Goal: Information Seeking & Learning: Learn about a topic

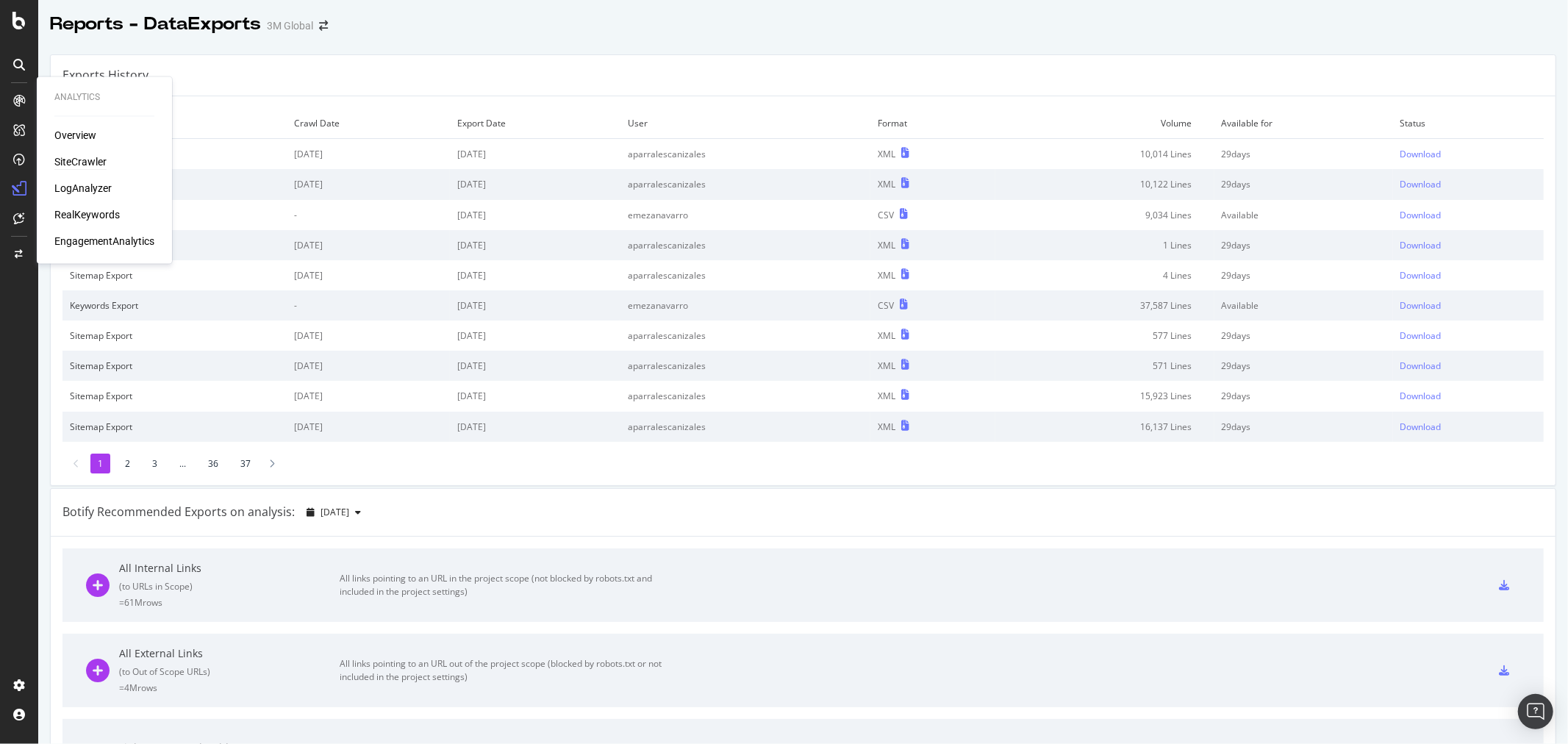
click at [77, 99] on div "SiteCrawler" at bounding box center [80, 162] width 52 height 15
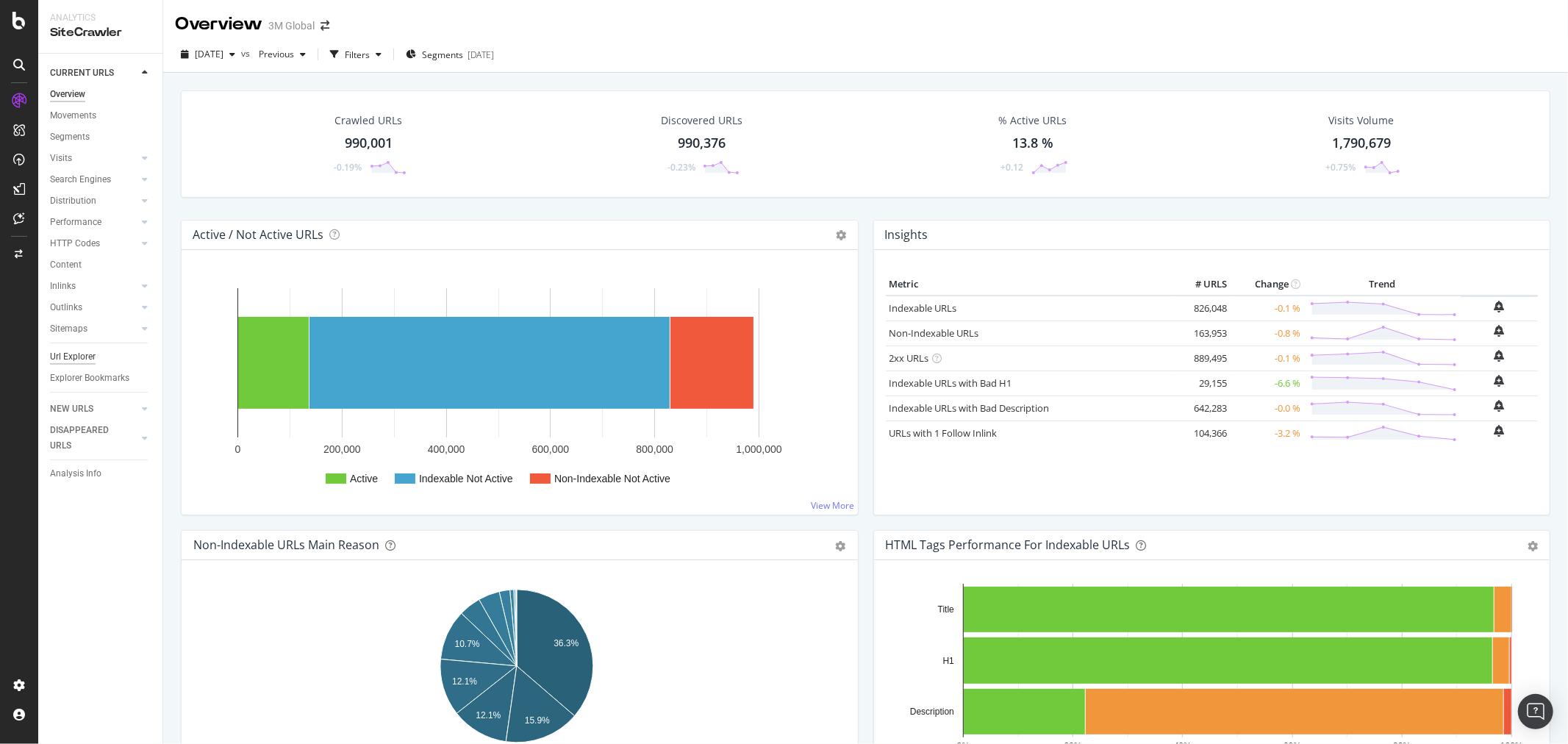
click at [77, 99] on div "Url Explorer" at bounding box center [72, 357] width 45 height 15
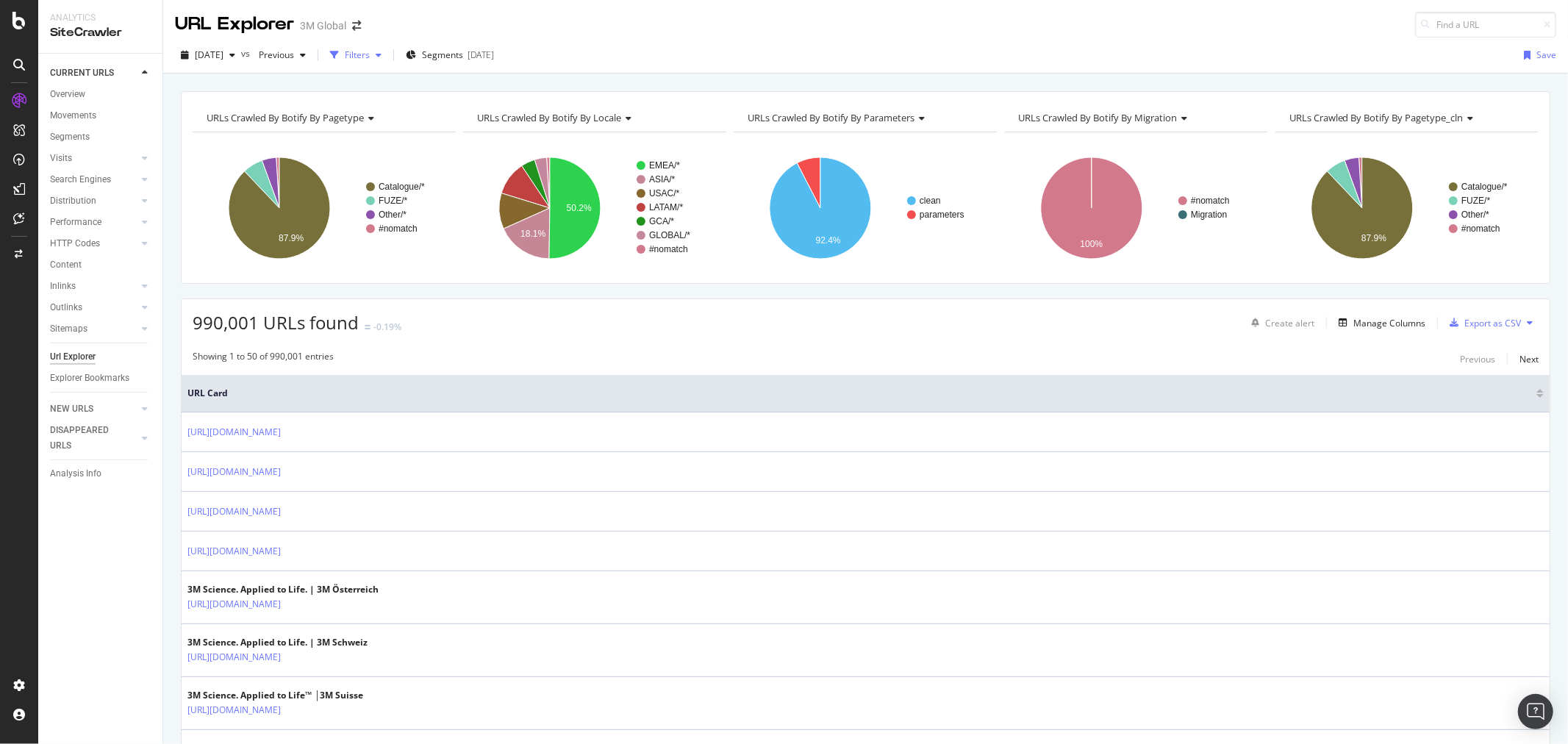
click at [387, 52] on div "button" at bounding box center [378, 55] width 18 height 9
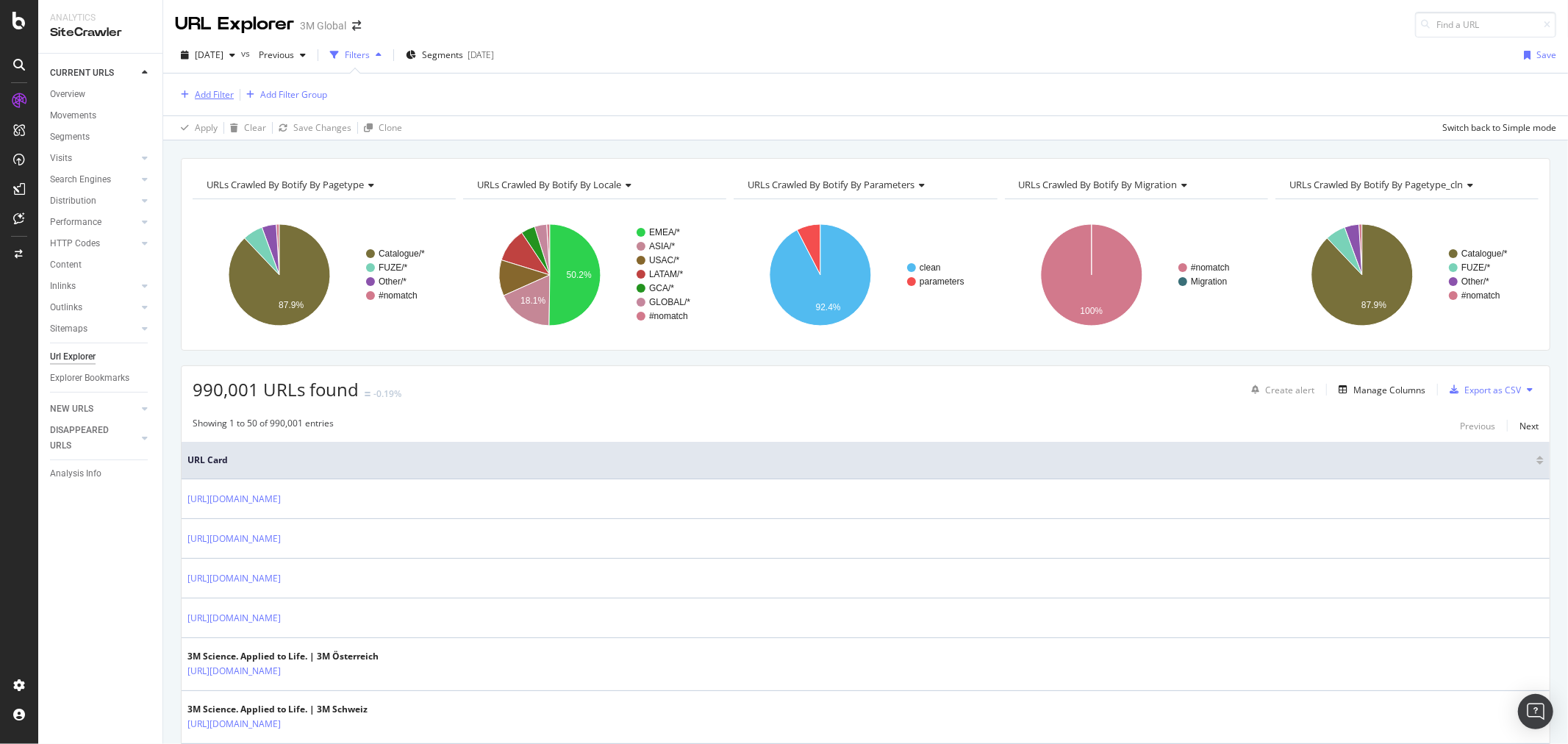
click at [211, 90] on div "Add Filter" at bounding box center [213, 94] width 39 height 13
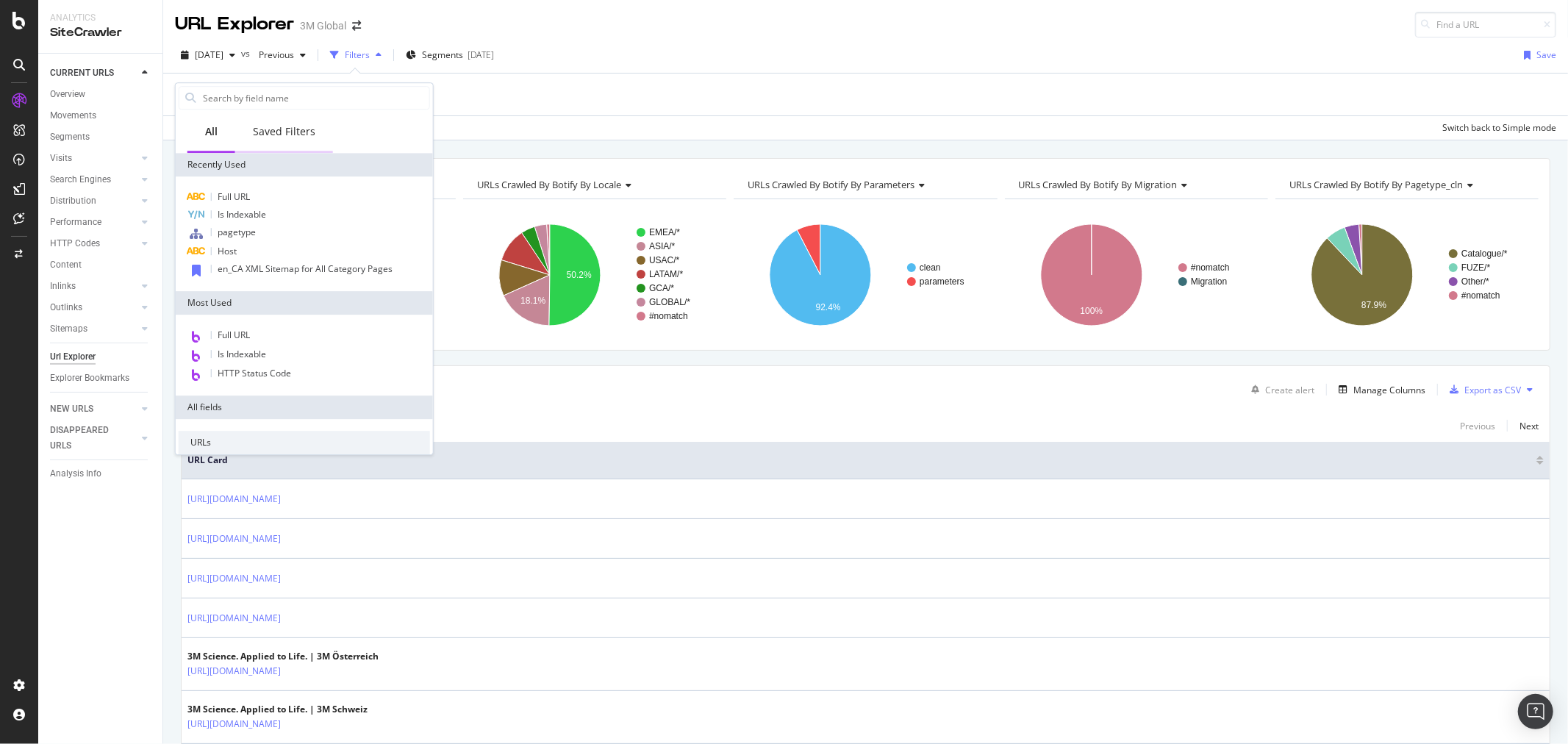
click at [273, 99] on div "Saved Filters" at bounding box center [284, 131] width 63 height 15
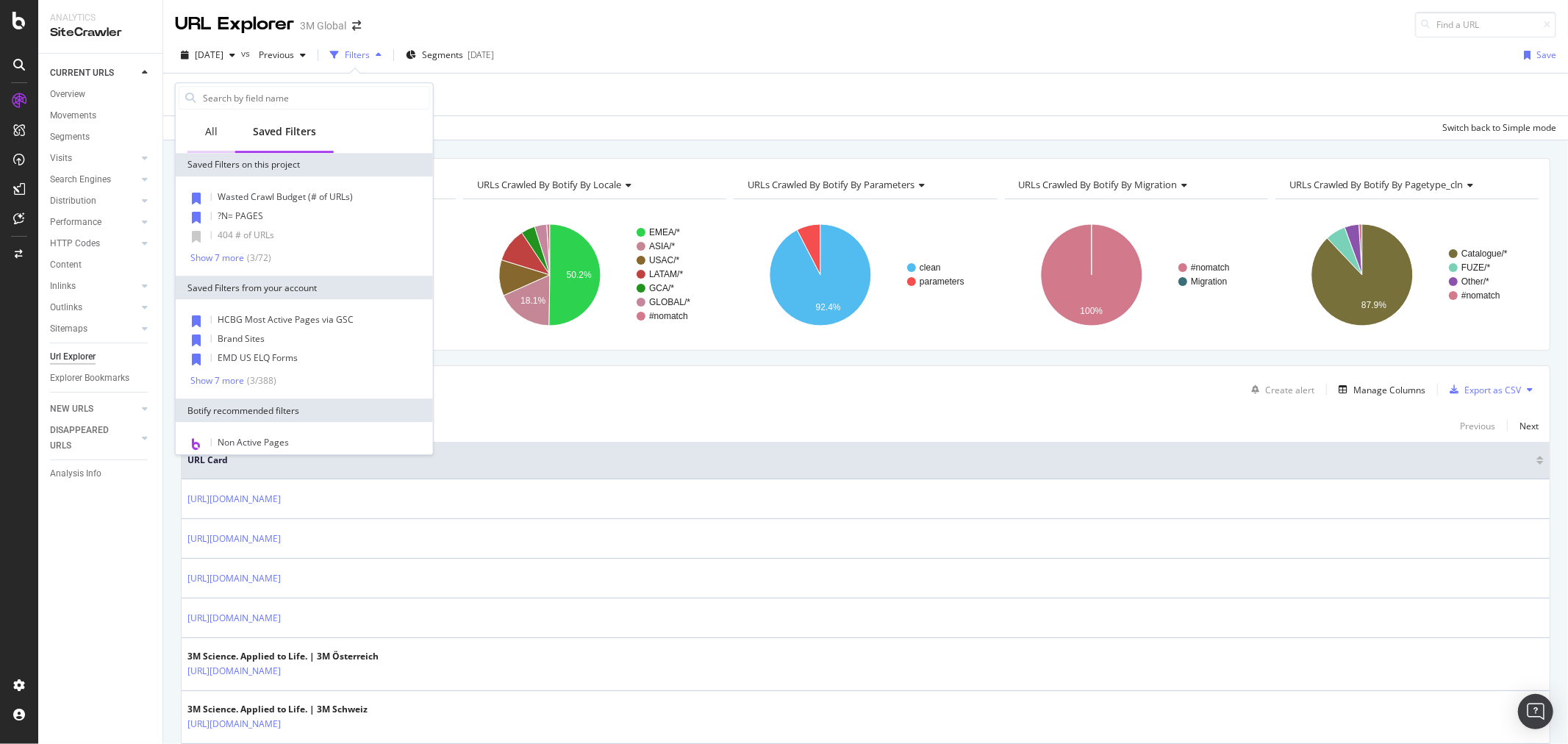
click at [214, 99] on div "All" at bounding box center [211, 131] width 13 height 15
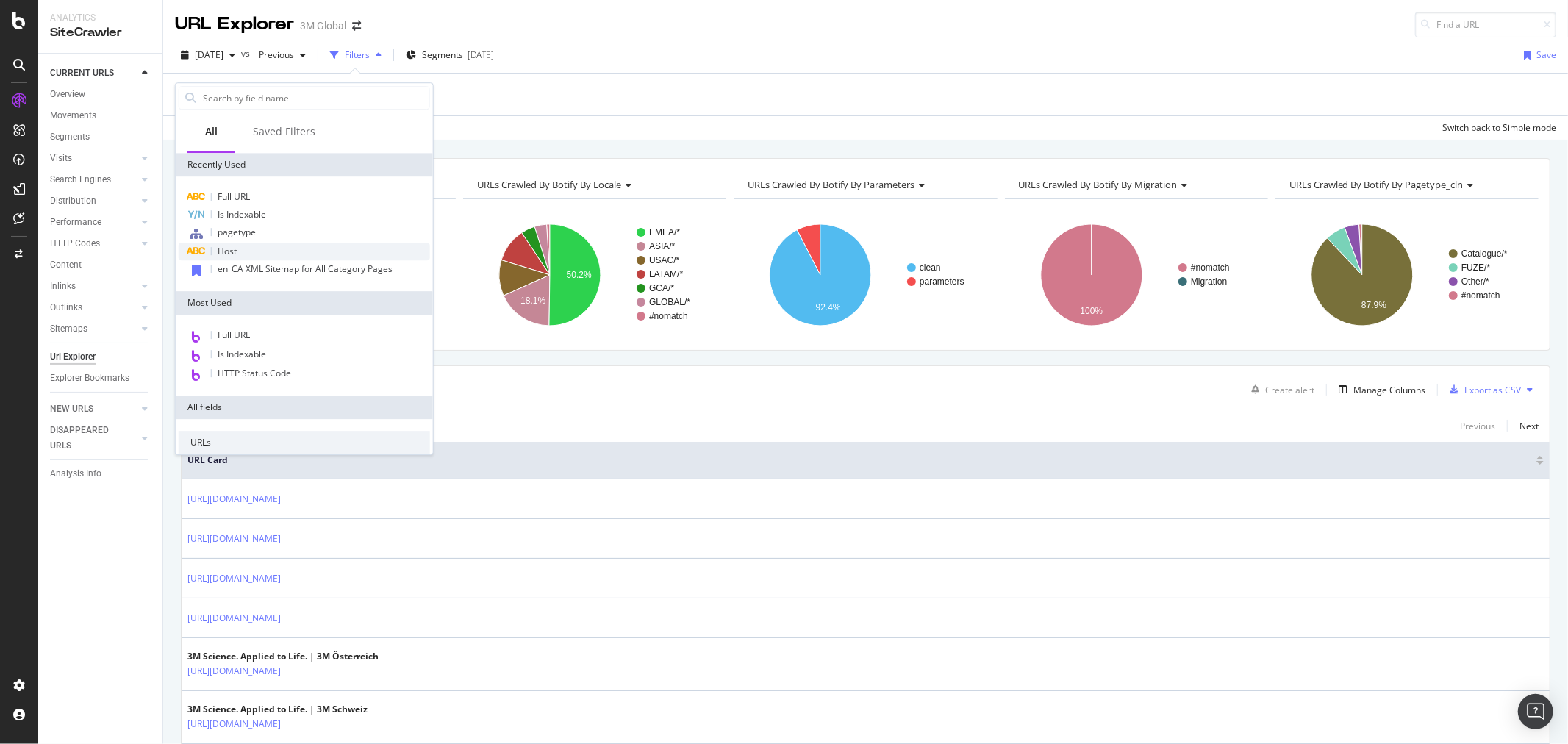
click at [237, 99] on div "Host" at bounding box center [303, 251] width 251 height 18
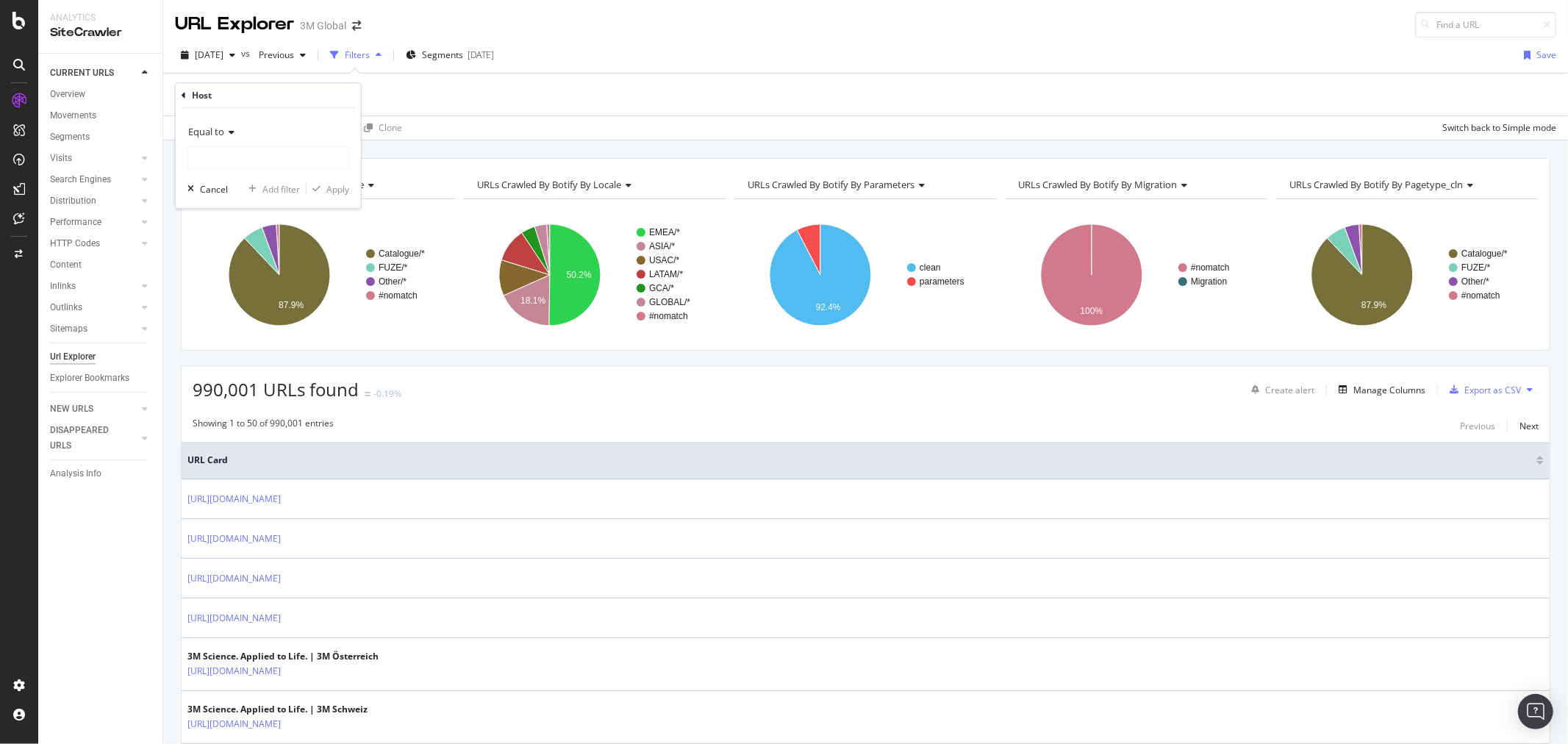
click at [231, 99] on div "Equal to" at bounding box center [268, 131] width 162 height 23
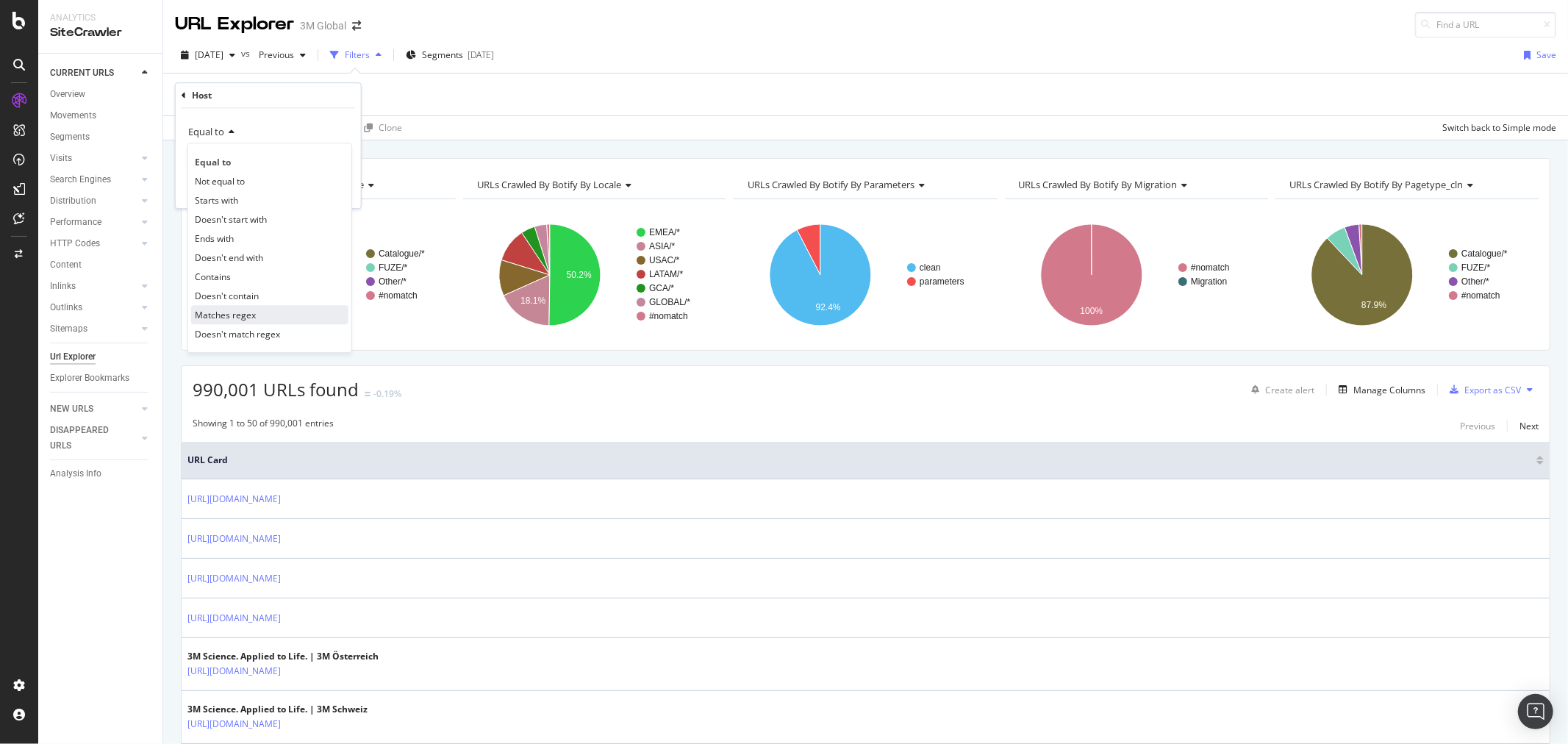
click at [241, 99] on span "Matches regex" at bounding box center [225, 315] width 61 height 13
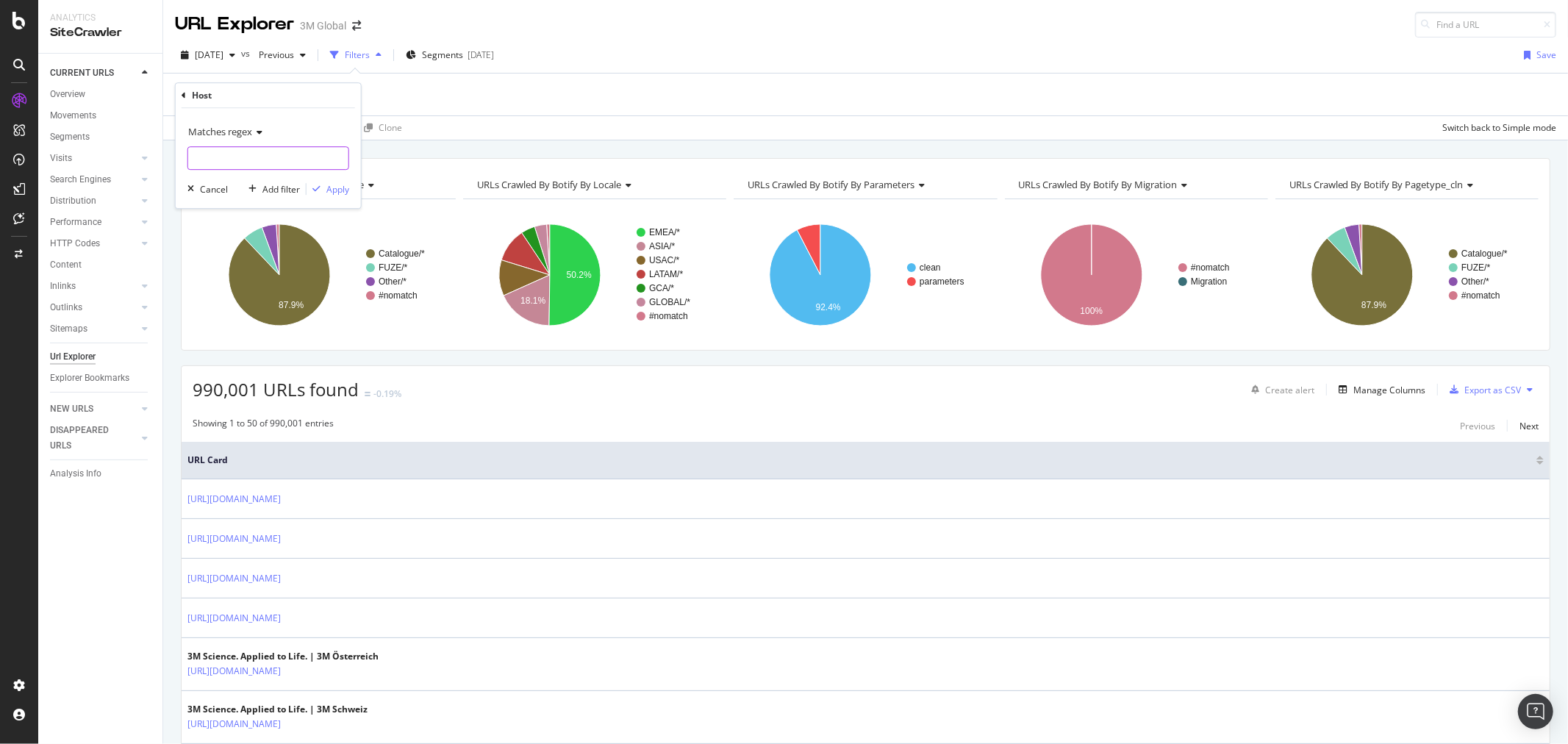
click at [234, 99] on input "text" at bounding box center [268, 158] width 160 height 23
type input "[DOMAIN_NAME]|[DOMAIN_NAME]"
click at [335, 99] on div "Apply" at bounding box center [338, 189] width 23 height 13
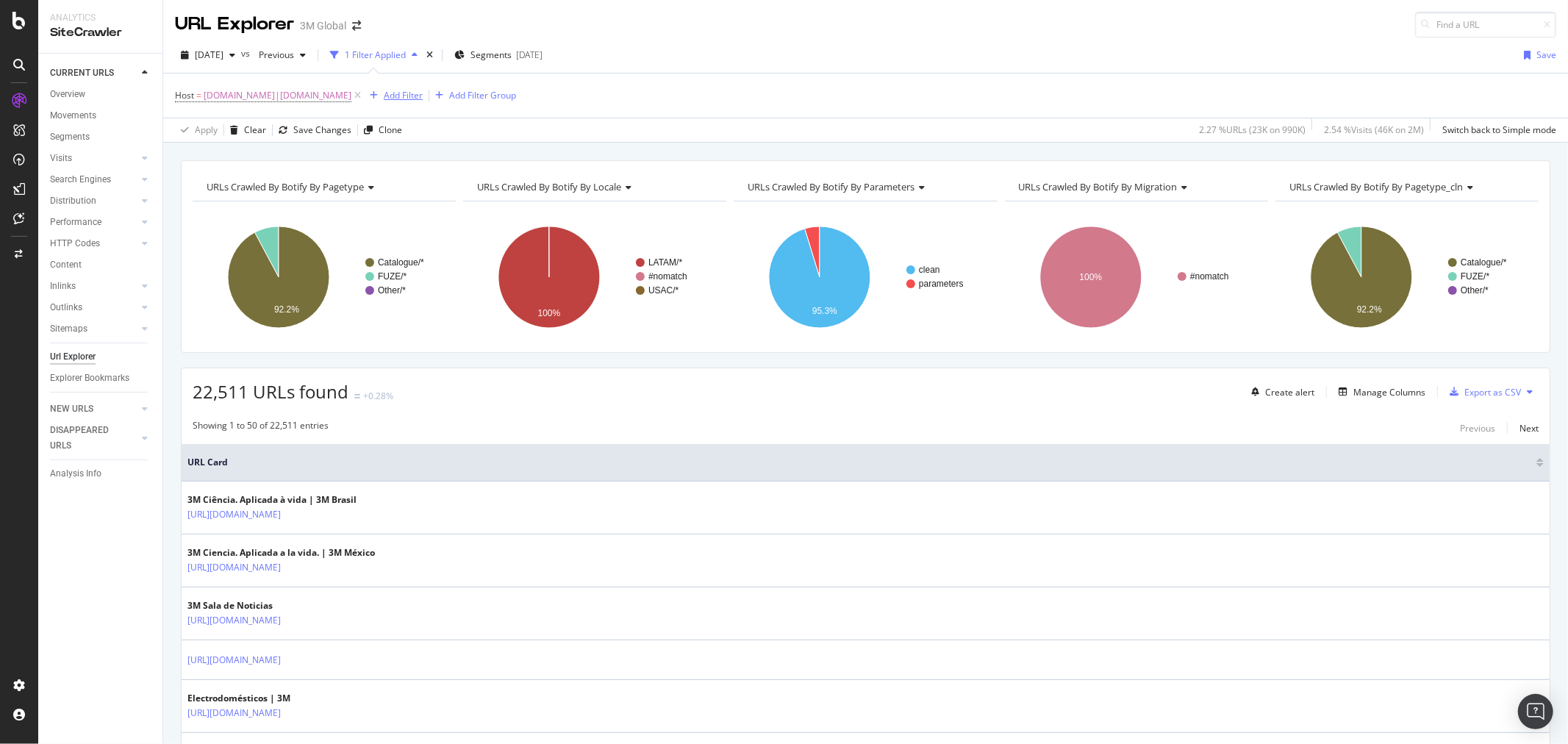
click at [410, 93] on div "Add Filter" at bounding box center [403, 95] width 39 height 13
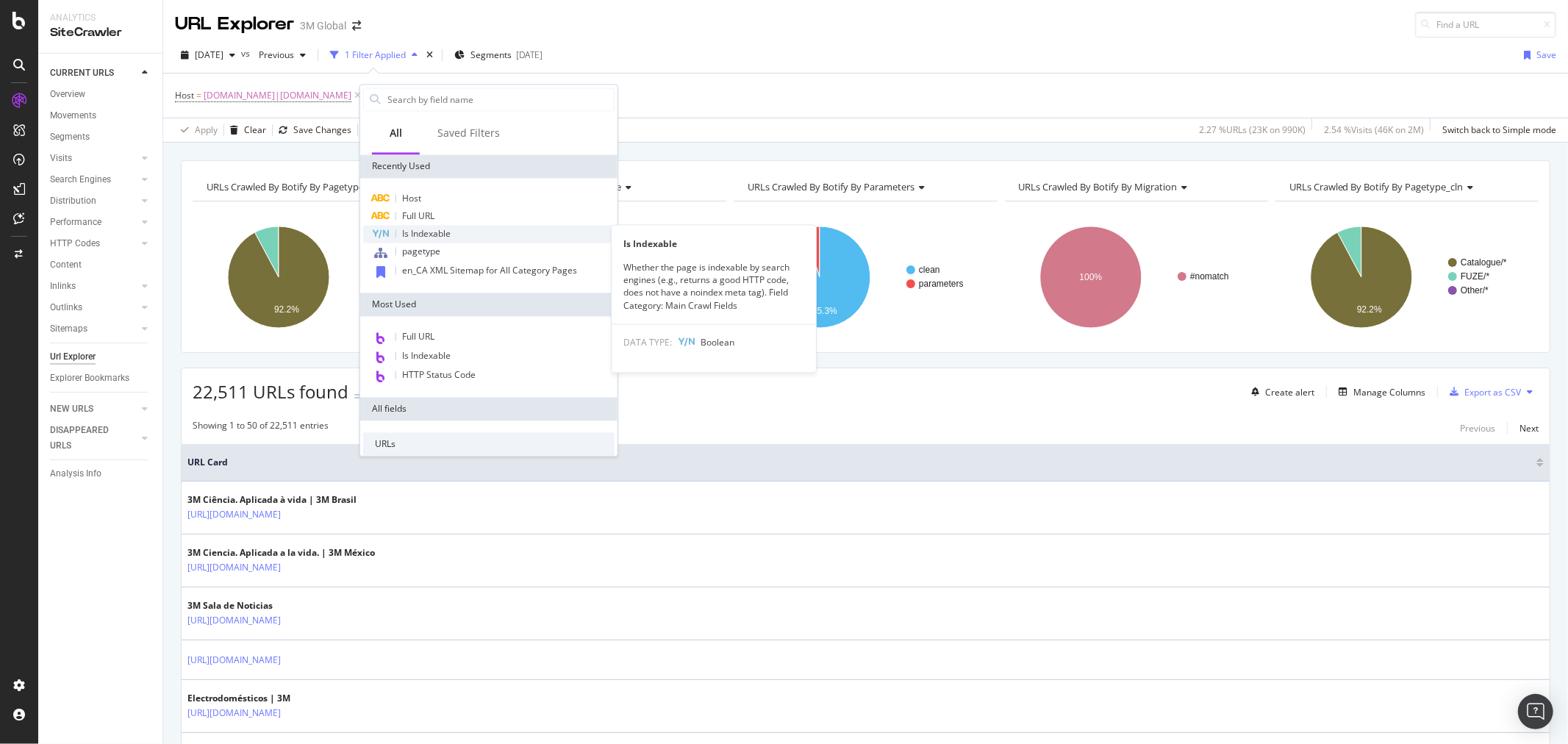
click at [420, 99] on span "Is Indexable" at bounding box center [426, 233] width 49 height 13
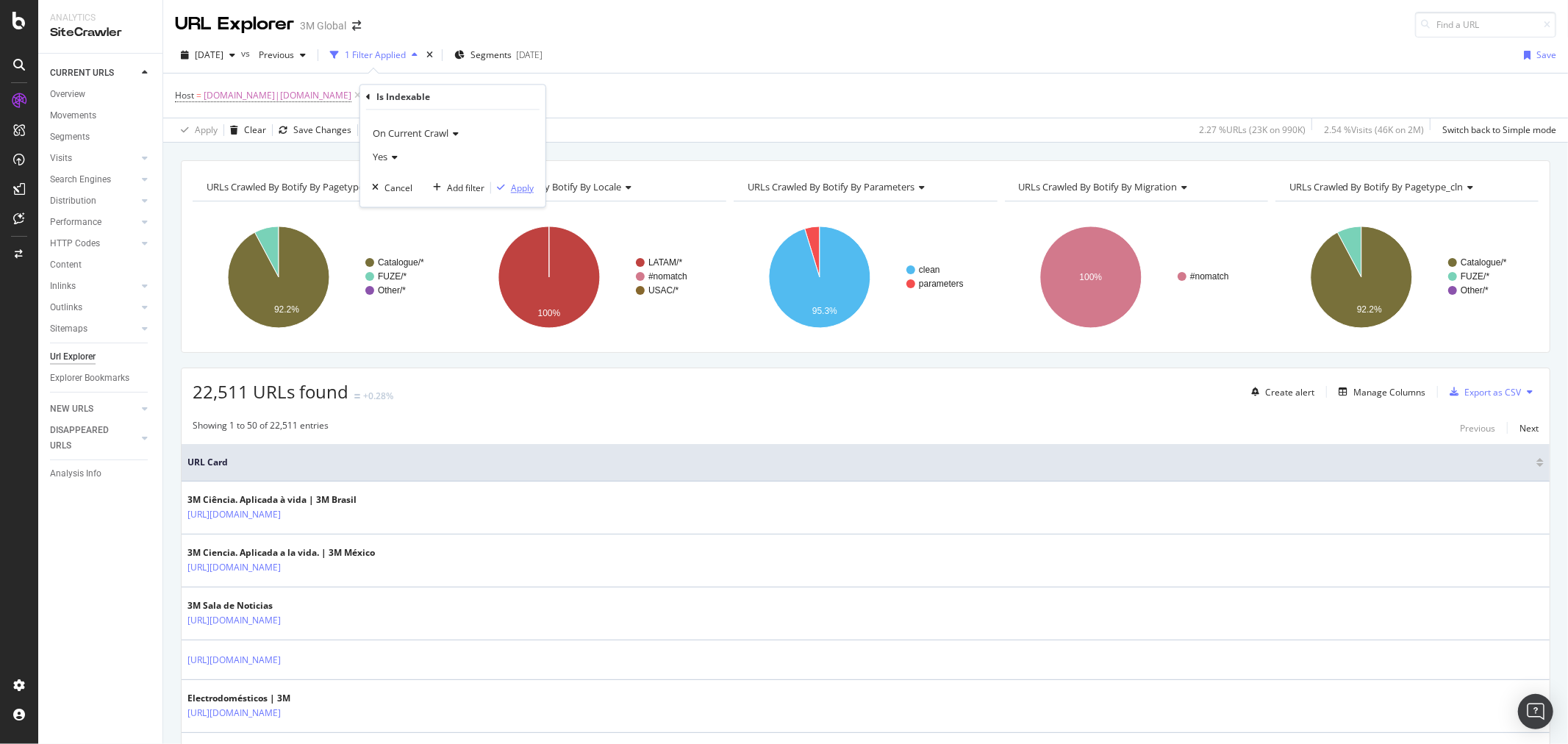
click at [420, 99] on div "Apply" at bounding box center [522, 188] width 23 height 13
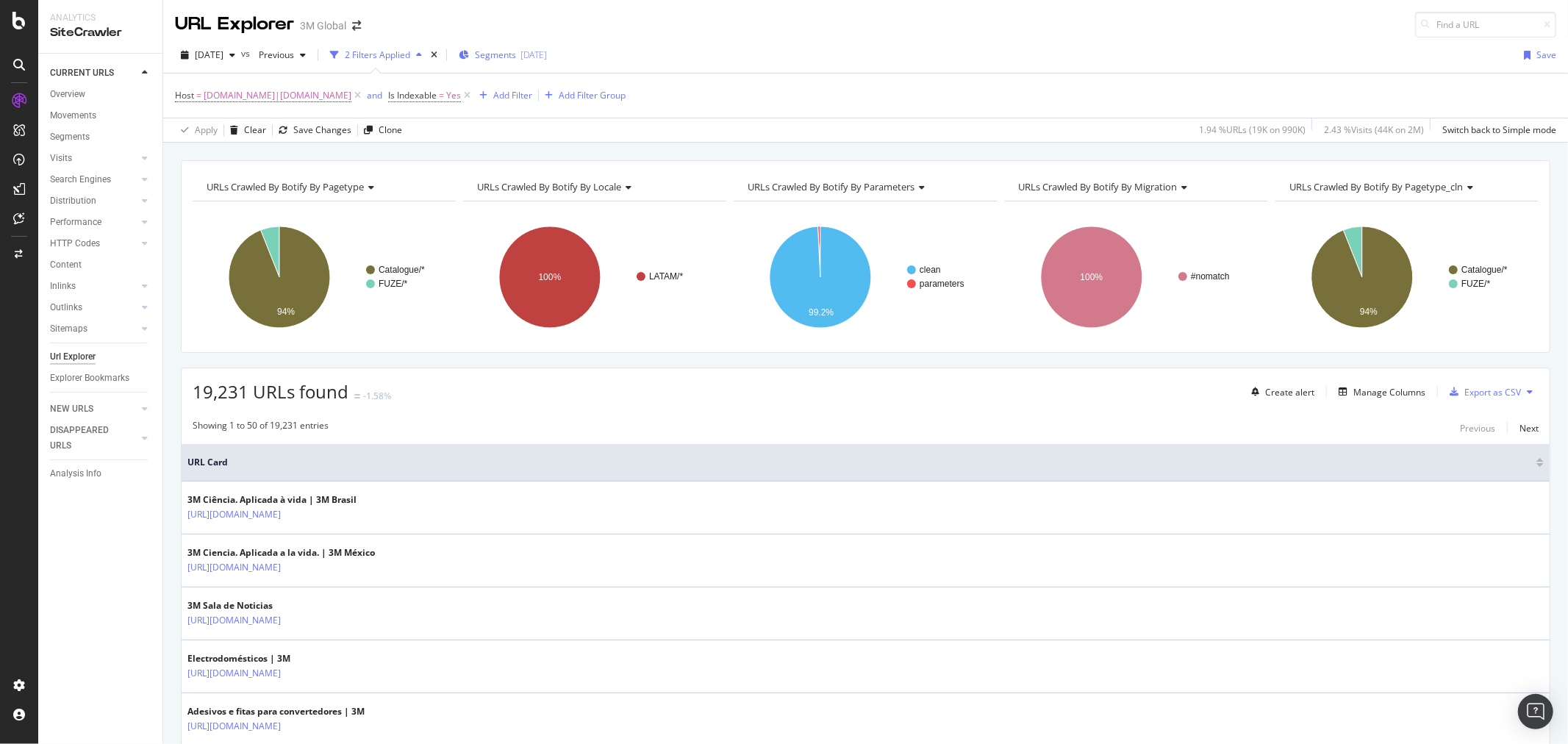
click at [420, 56] on span "Segments" at bounding box center [496, 55] width 41 height 13
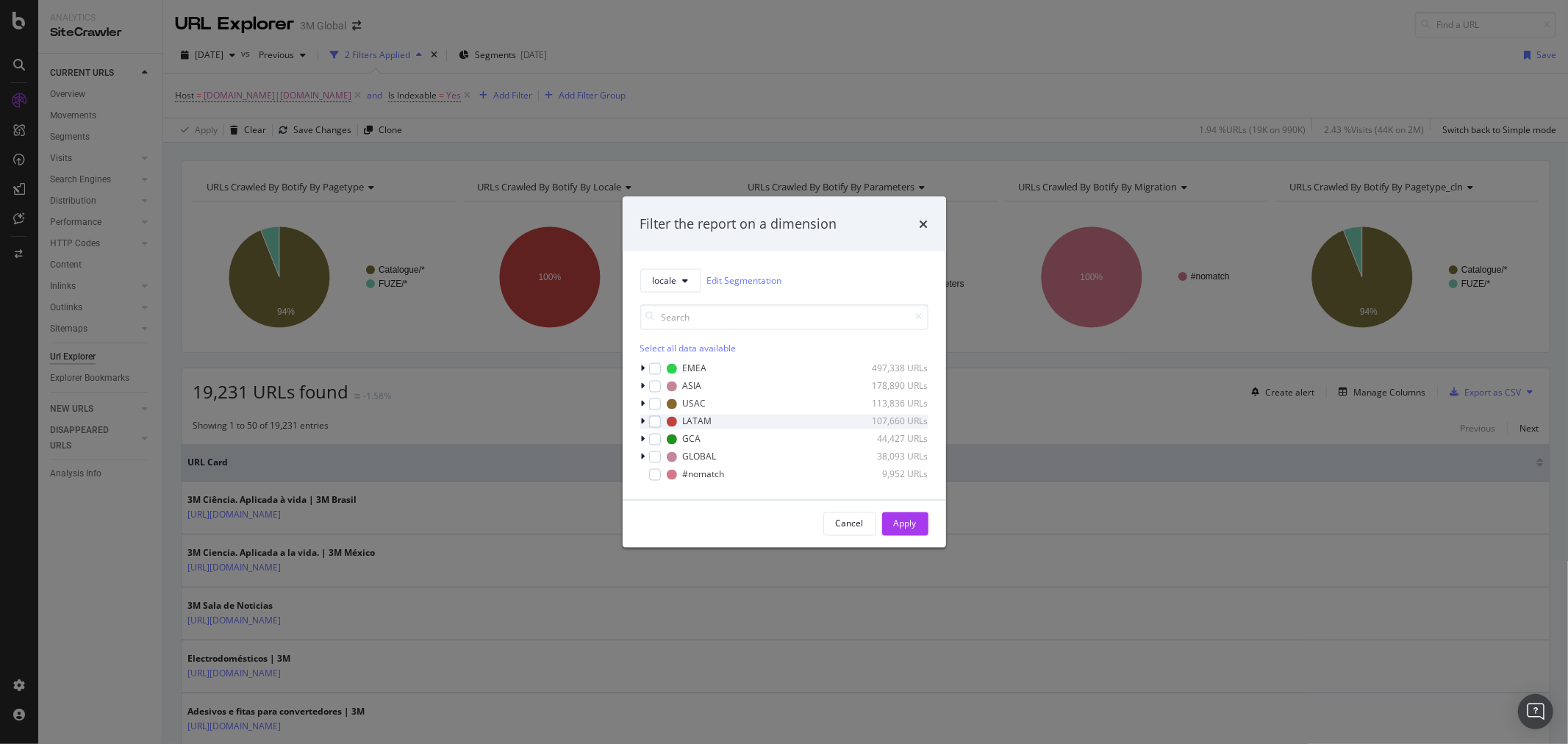
click at [420, 99] on icon "modal" at bounding box center [643, 421] width 4 height 9
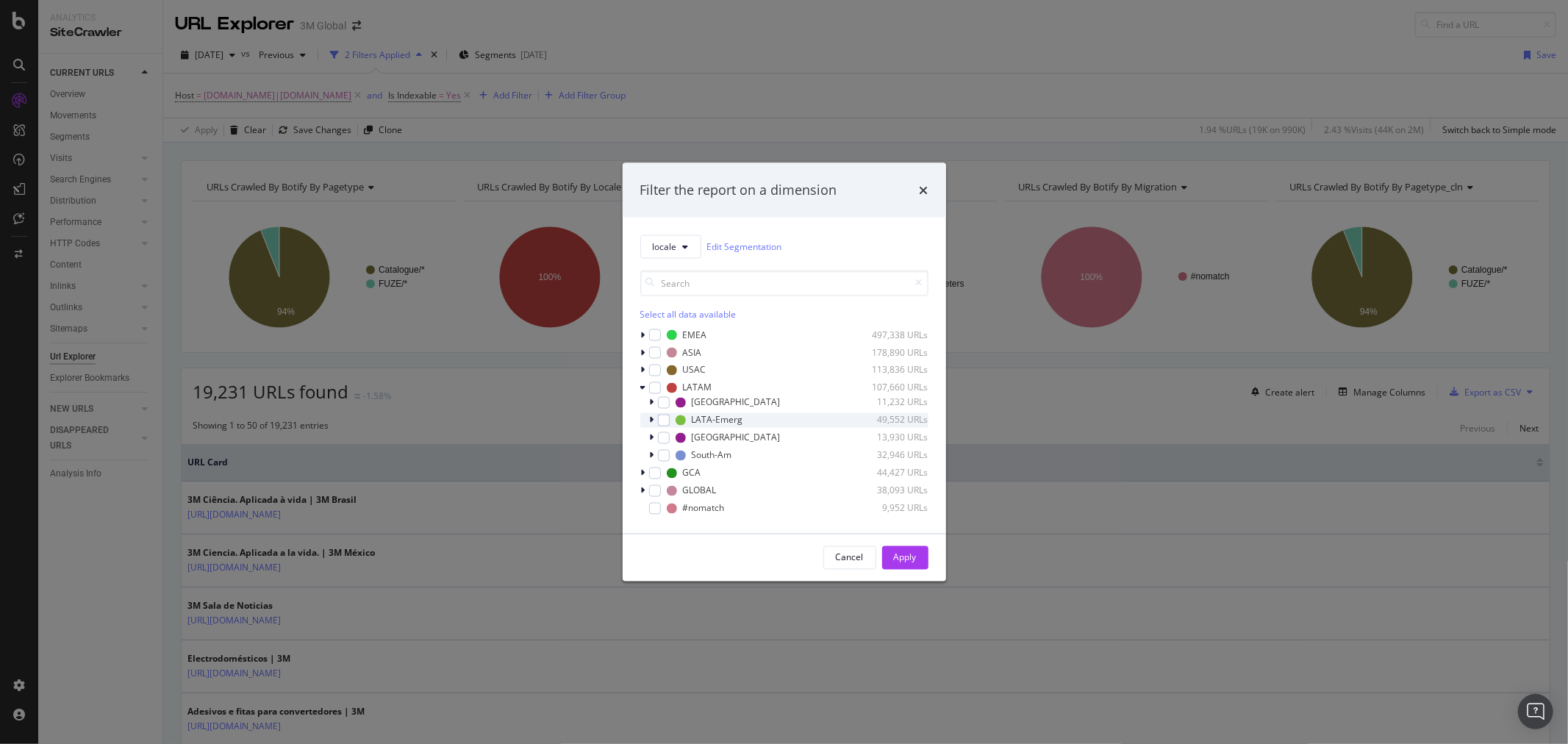
click at [420, 99] on icon "modal" at bounding box center [652, 419] width 4 height 9
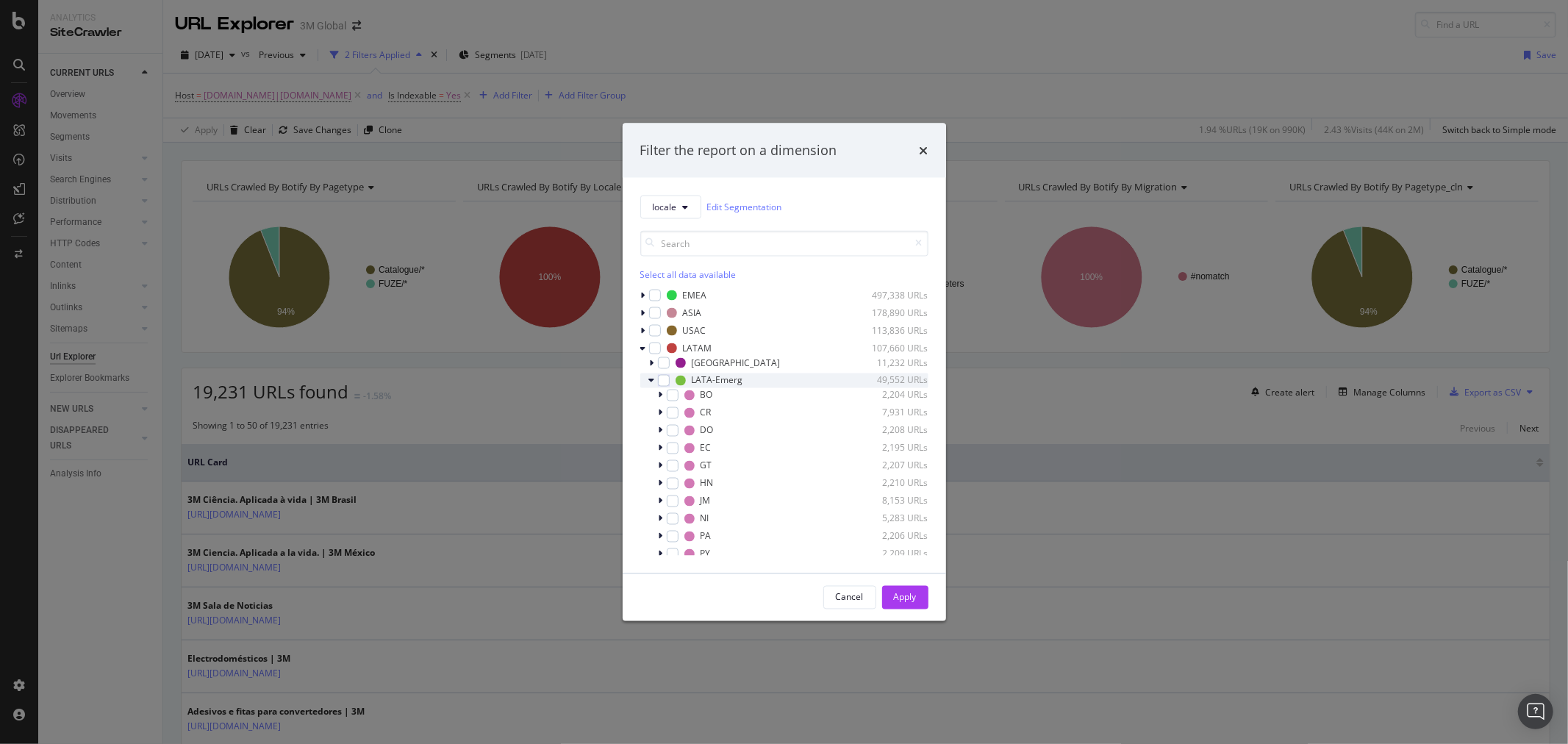
click at [420, 99] on icon "modal" at bounding box center [652, 380] width 6 height 9
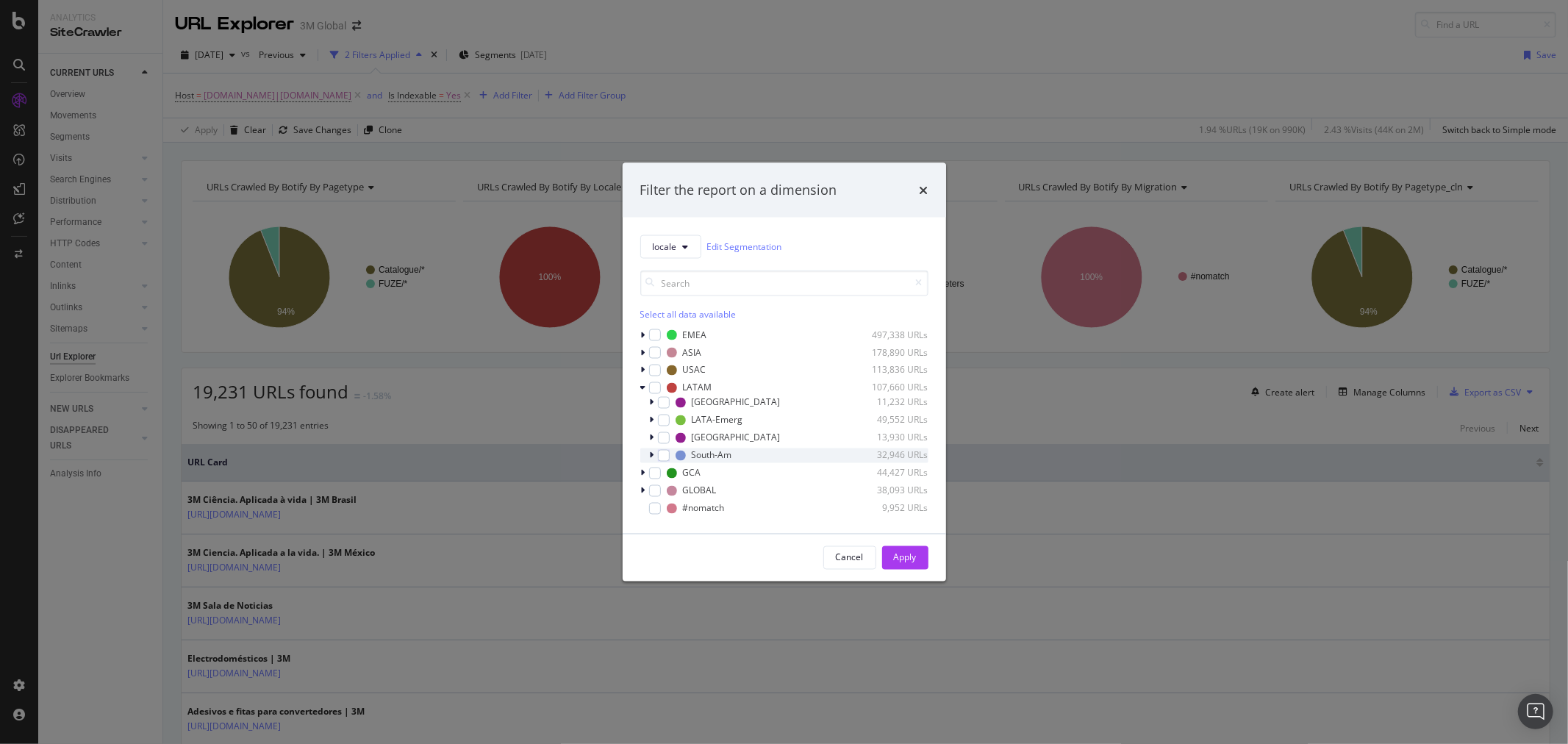
click at [420, 99] on div "modal" at bounding box center [653, 454] width 9 height 15
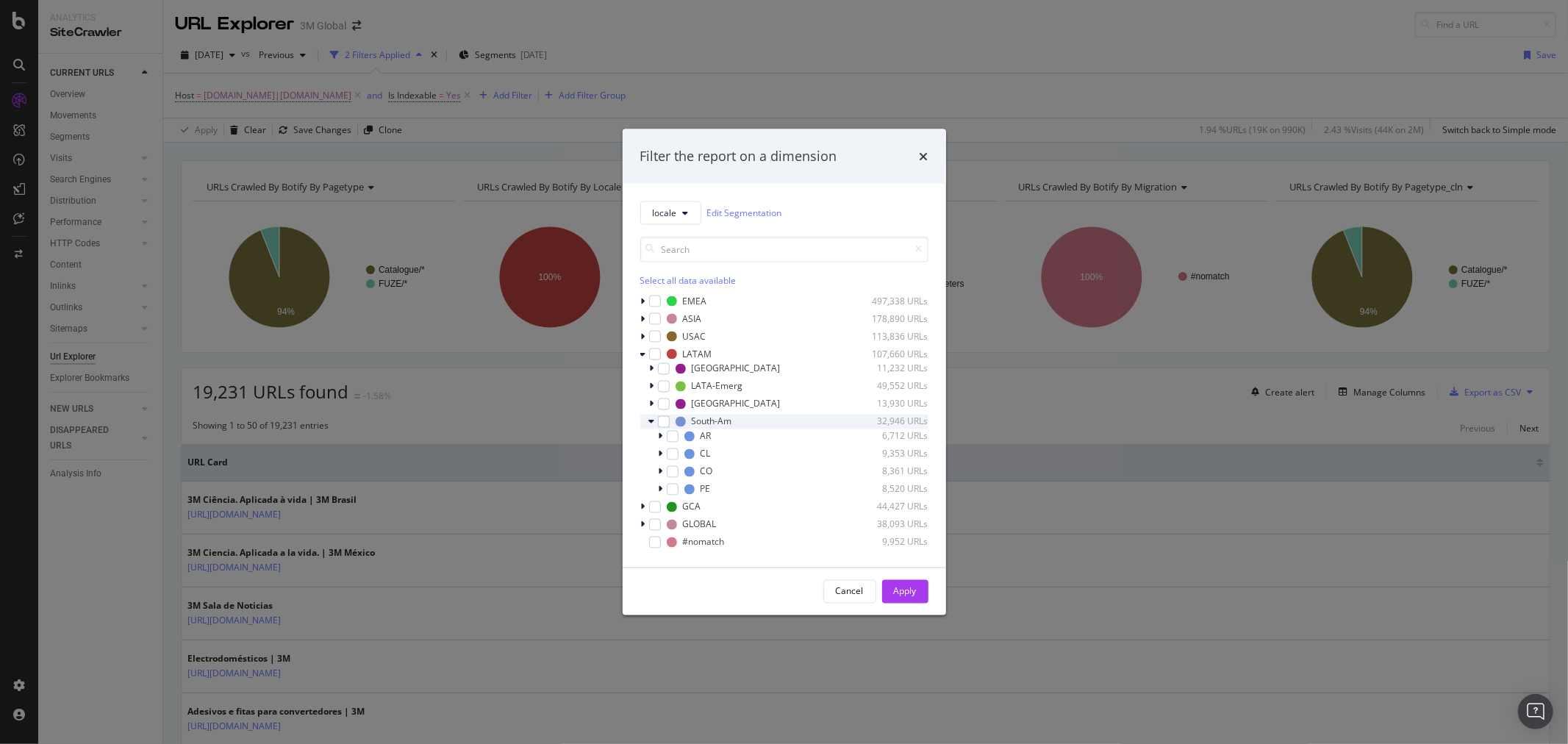
click at [420, 99] on div "South-Am 32,946 URLs" at bounding box center [784, 421] width 288 height 15
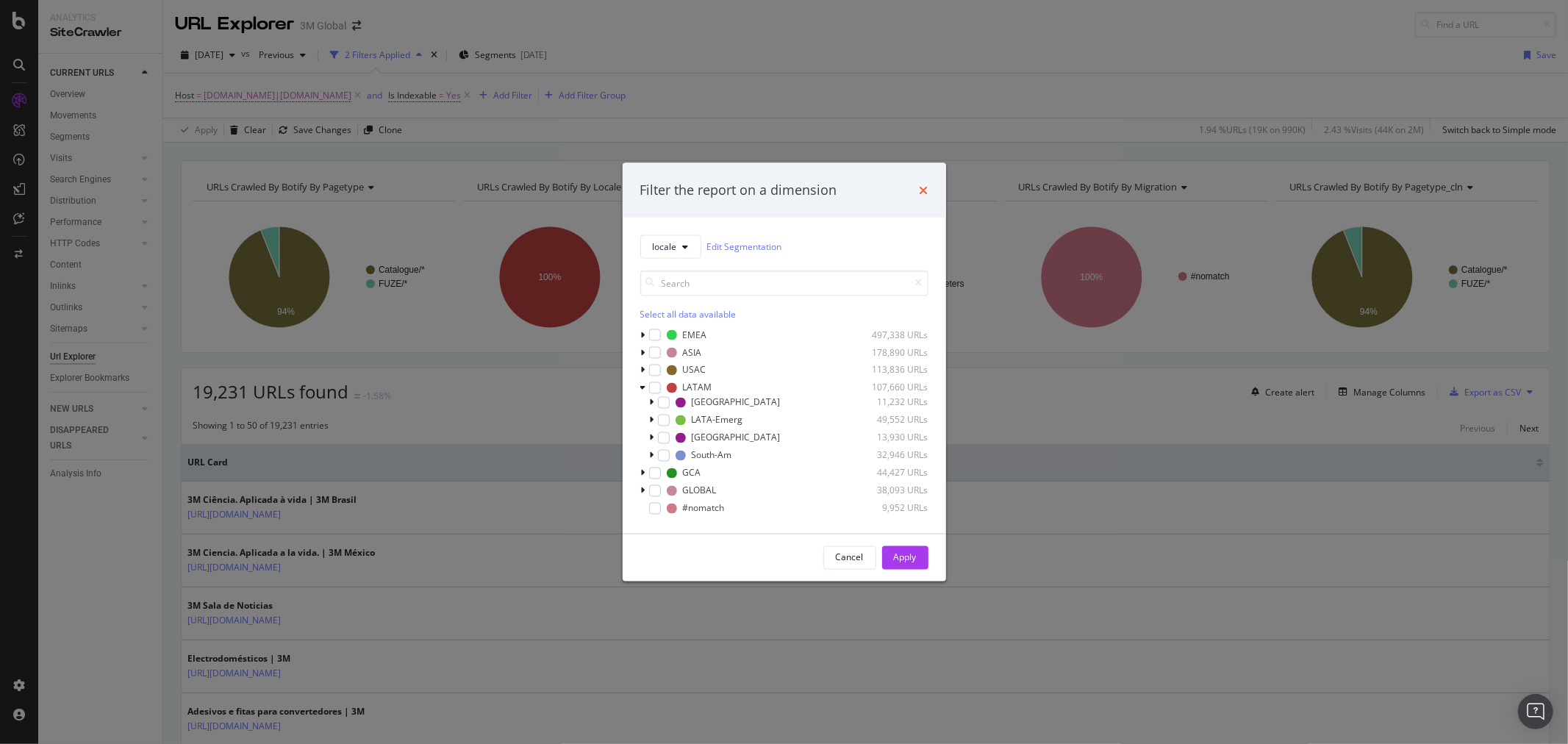
click at [420, 99] on icon "times" at bounding box center [924, 189] width 9 height 12
